Goal: Task Accomplishment & Management: Use online tool/utility

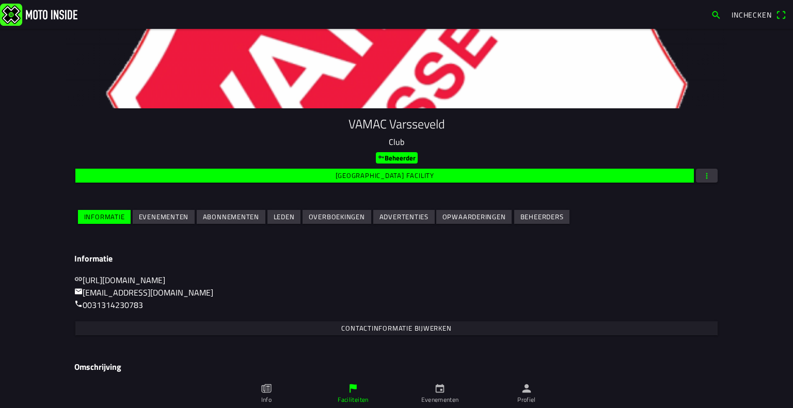
scroll to position [52, 0]
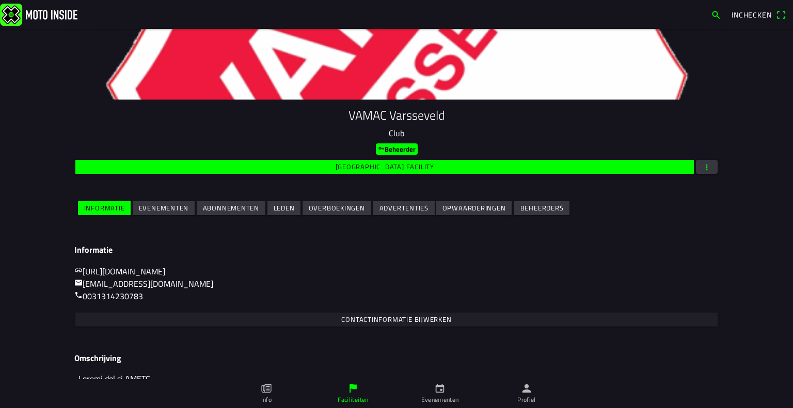
click at [0, 0] on slot "Evenementen" at bounding box center [0, 0] width 0 height 0
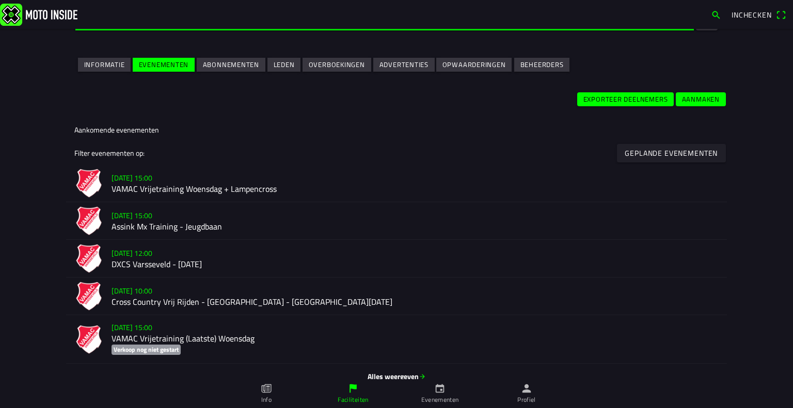
scroll to position [207, 0]
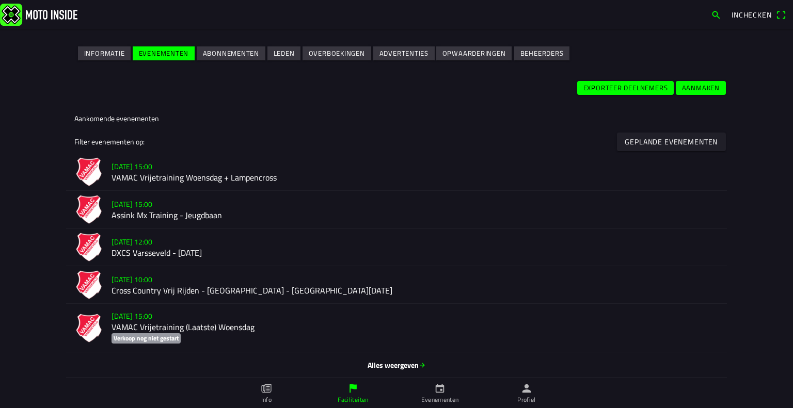
click at [198, 255] on h2 "DXCS Varsseveld - [DATE]" at bounding box center [415, 253] width 607 height 10
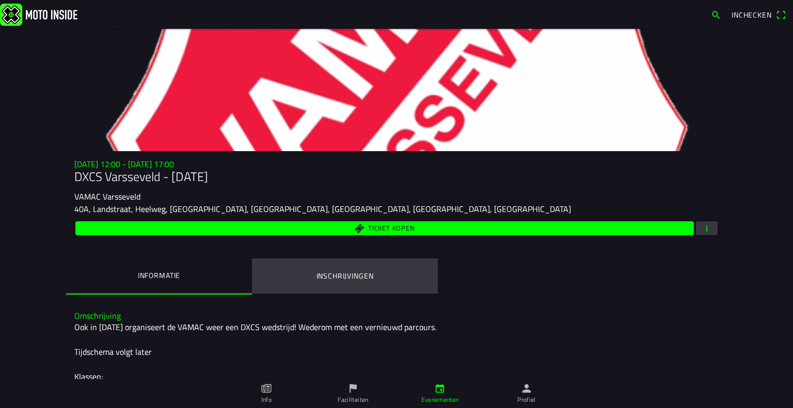
click at [351, 275] on ion-label "Inschrijvingen" at bounding box center [344, 276] width 57 height 11
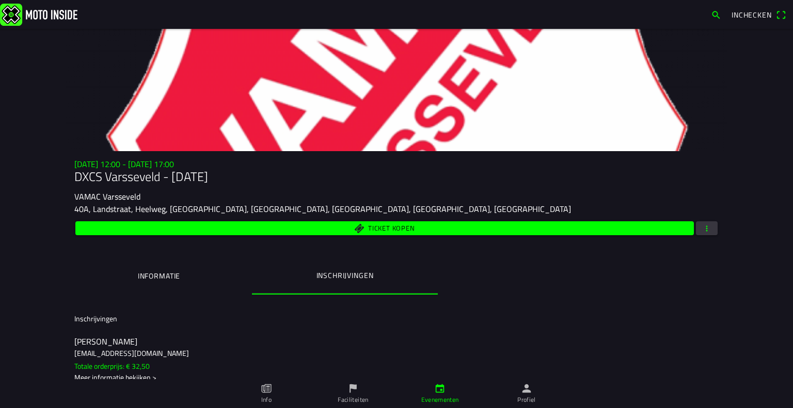
click at [702, 228] on span "button" at bounding box center [706, 228] width 9 height 14
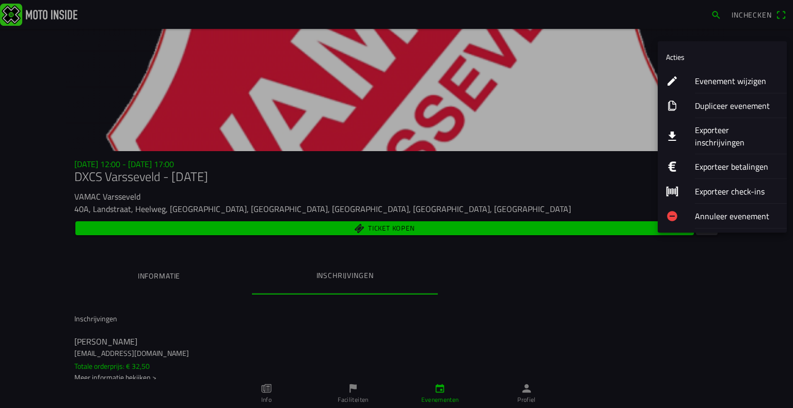
click at [731, 130] on ion-label "Exporteer inschrijvingen" at bounding box center [737, 136] width 84 height 25
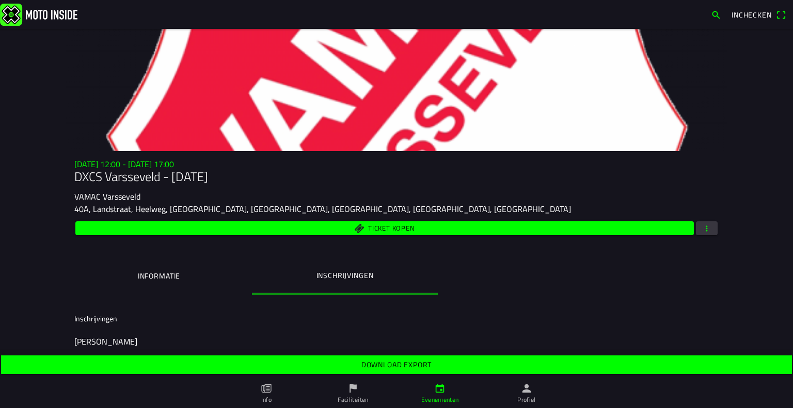
click at [446, 364] on span "Download export" at bounding box center [396, 365] width 775 height 19
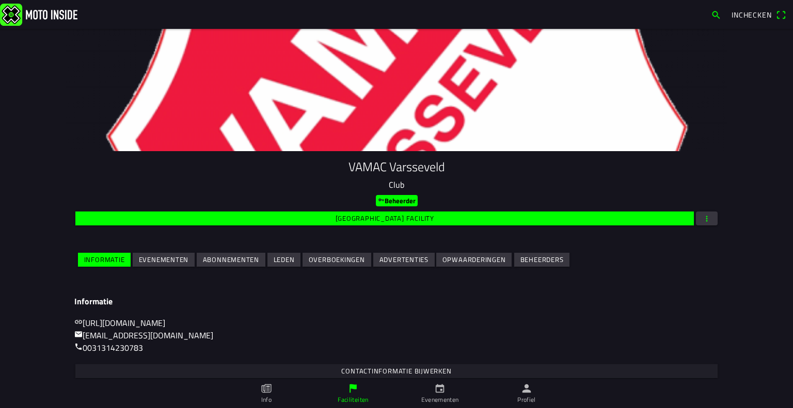
click at [0, 0] on slot "Evenementen" at bounding box center [0, 0] width 0 height 0
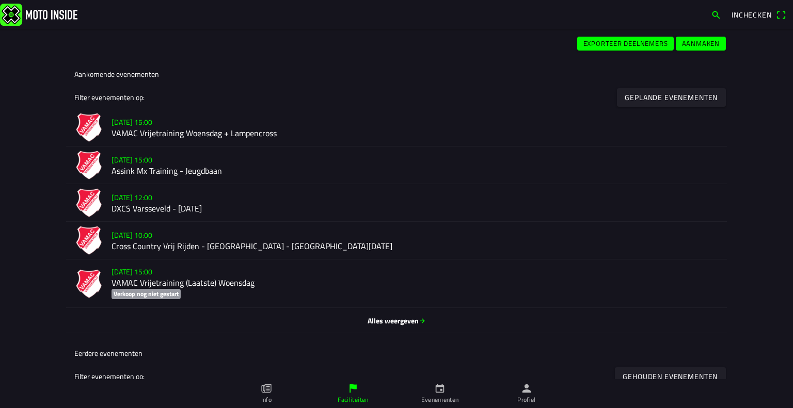
scroll to position [258, 0]
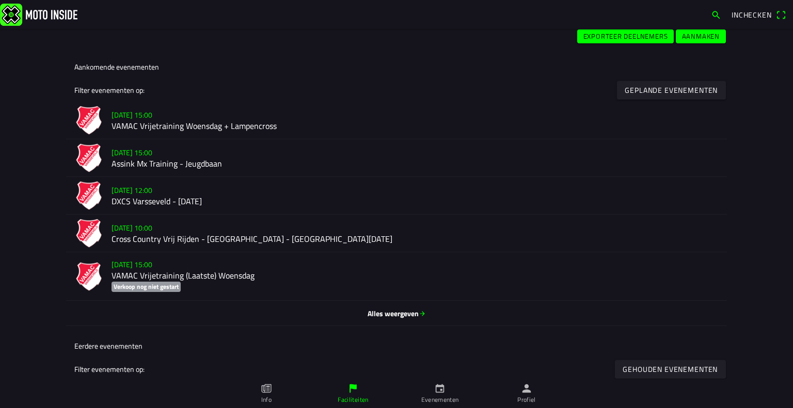
click at [210, 241] on h2 "Cross Country Vrij Rijden - [GEOGRAPHIC_DATA] - [GEOGRAPHIC_DATA][DATE]" at bounding box center [415, 239] width 607 height 10
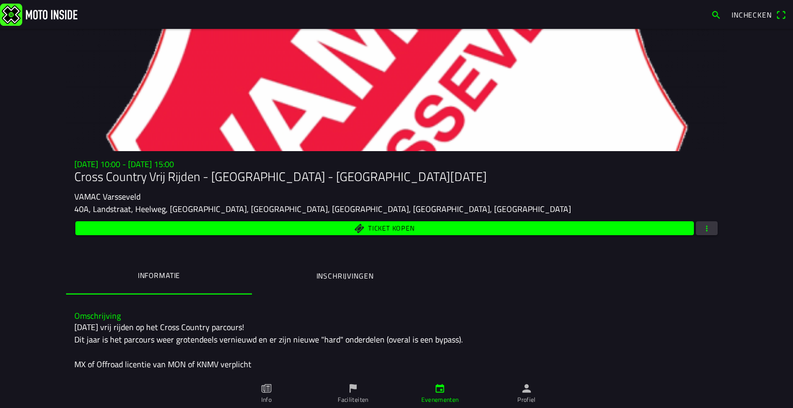
click at [705, 228] on span "button" at bounding box center [706, 228] width 9 height 14
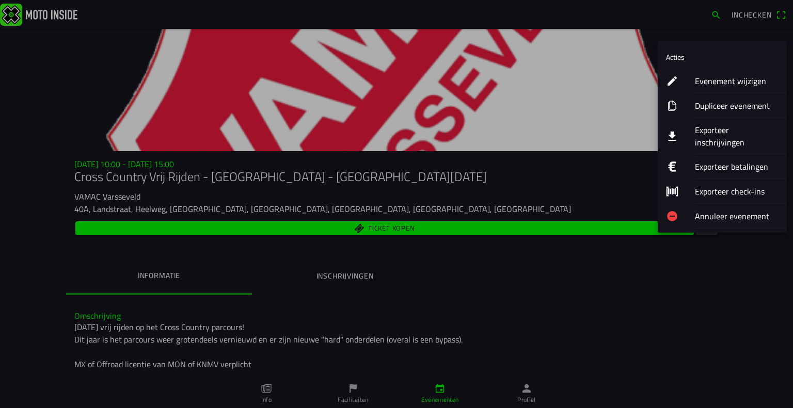
click at [722, 133] on ion-label "Exporteer inschrijvingen" at bounding box center [737, 136] width 84 height 25
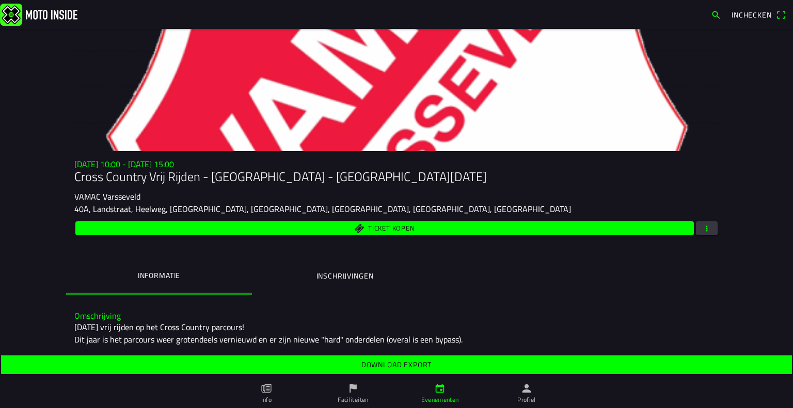
click at [0, 0] on slot "Download export" at bounding box center [0, 0] width 0 height 0
